Goal: Task Accomplishment & Management: Manage account settings

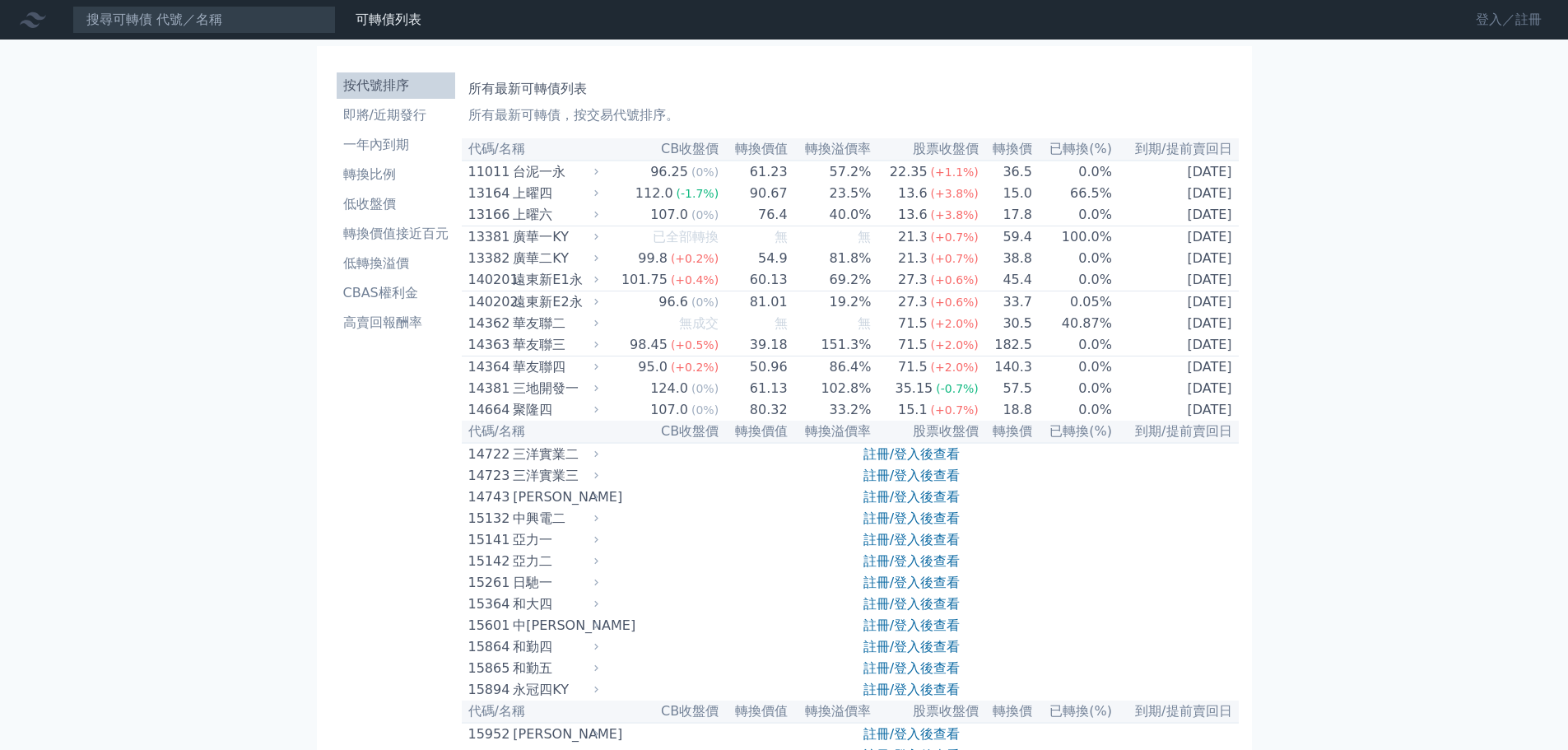
click at [1493, 16] on link "登入／註冊" at bounding box center [1509, 20] width 92 height 27
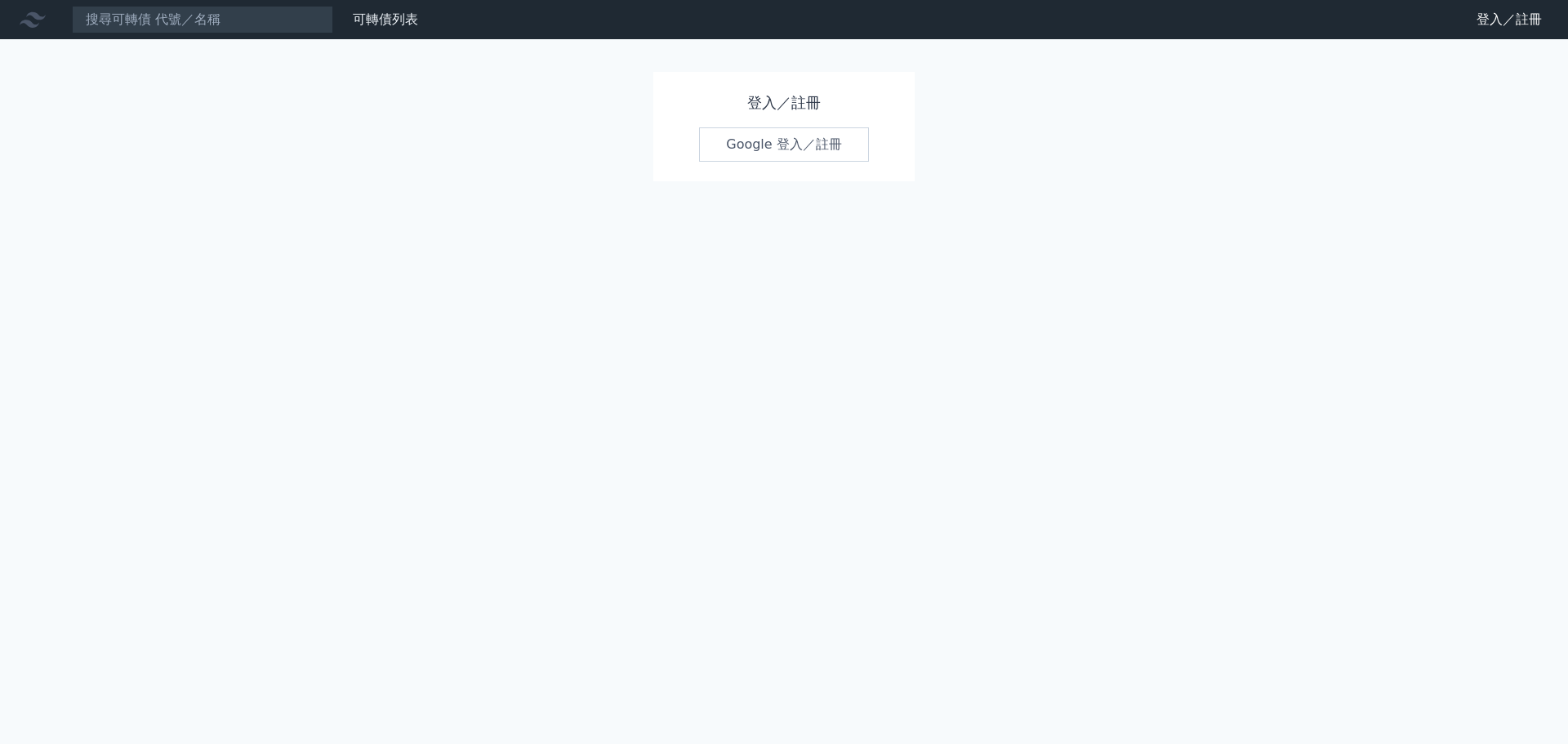
click at [773, 156] on link "Google 登入／註冊" at bounding box center [784, 144] width 169 height 34
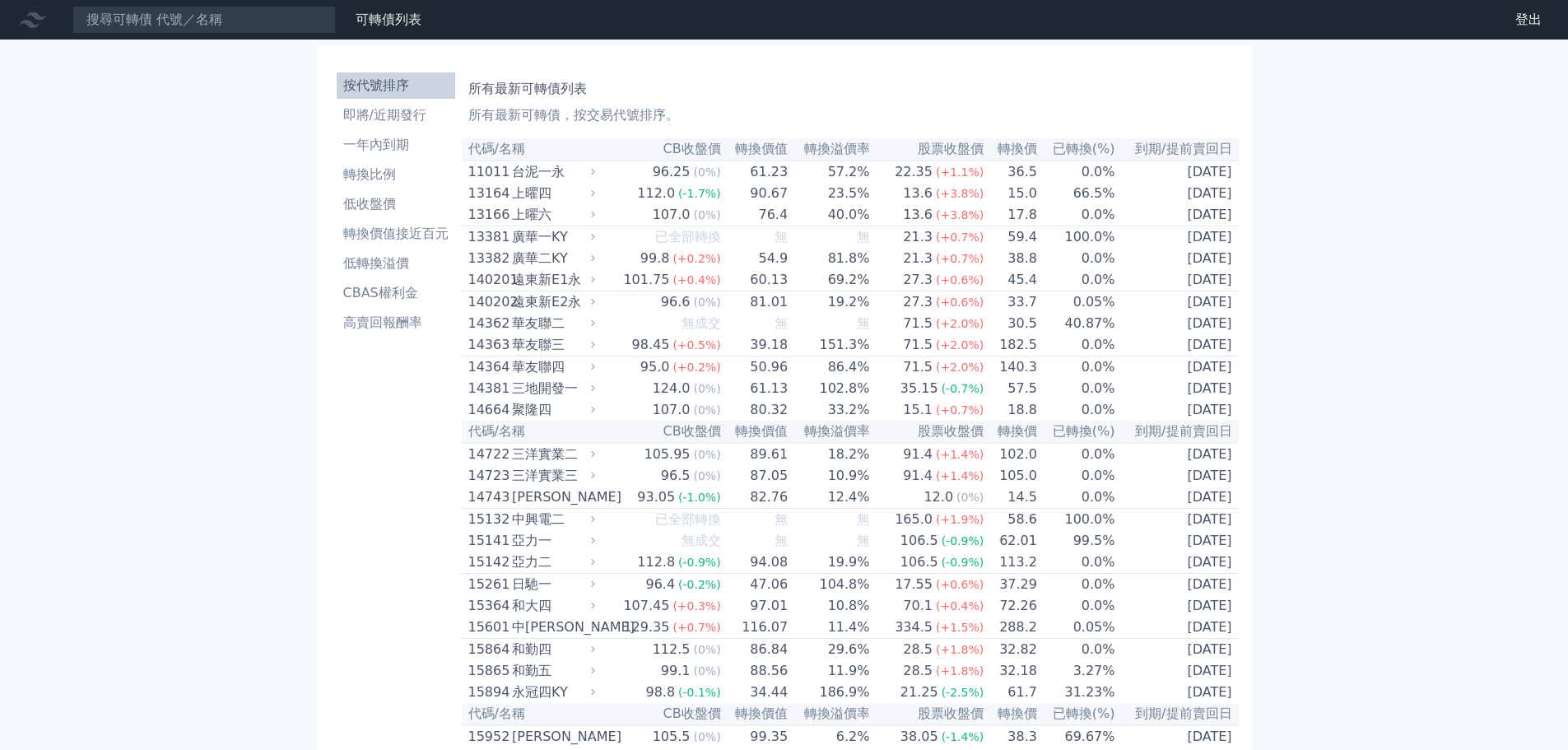
scroll to position [2649, 0]
